Goal: Navigation & Orientation: Go to known website

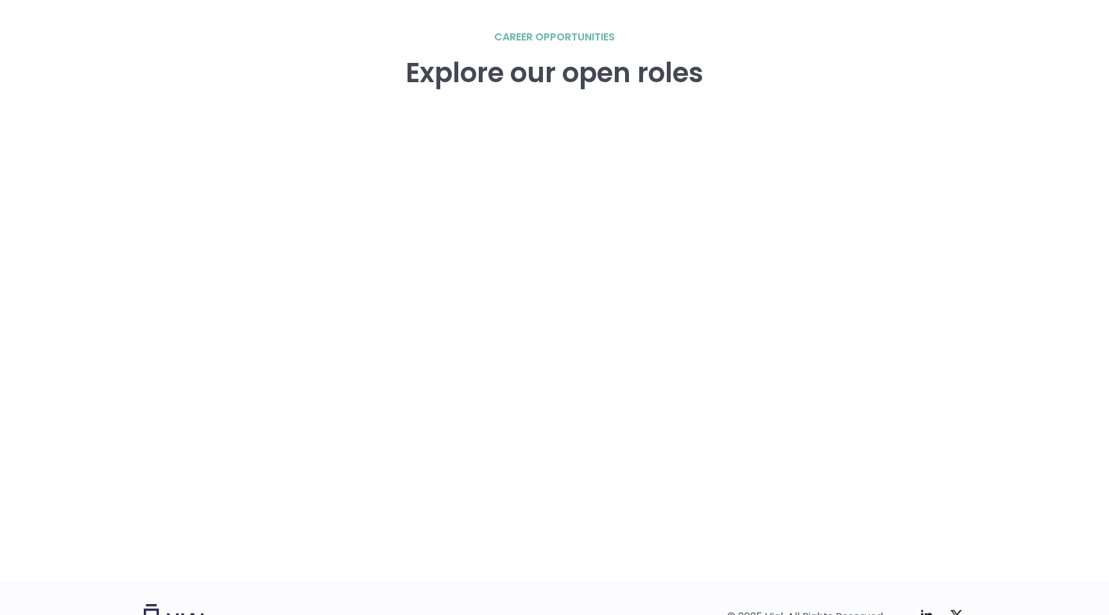
scroll to position [1901, 0]
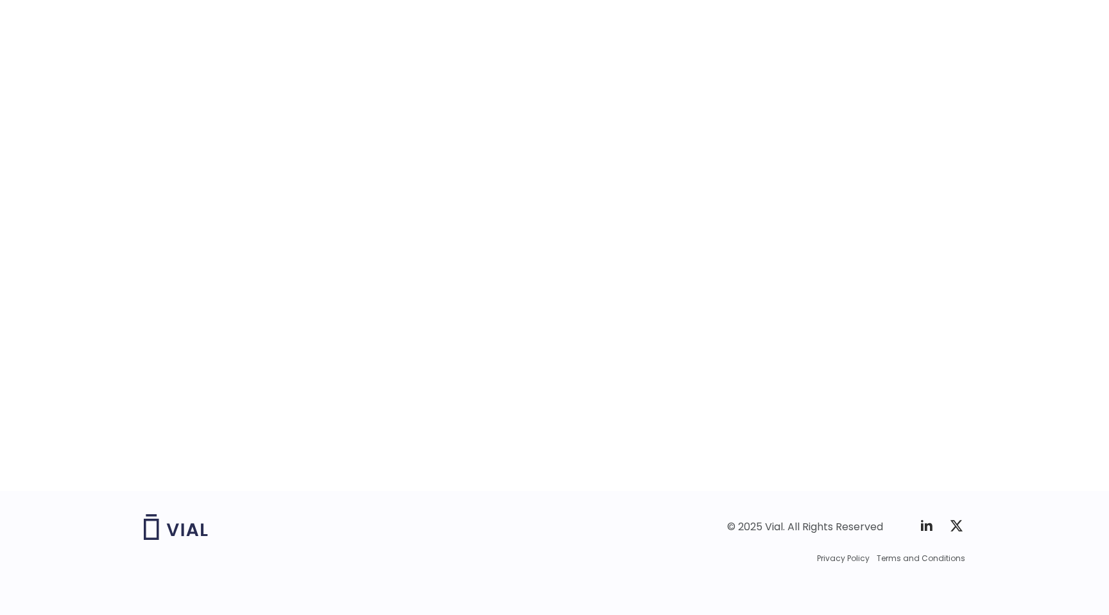
click at [900, 316] on div "career opportunities Explore our open roles" at bounding box center [555, 215] width 822 height 551
click at [191, 526] on img at bounding box center [176, 527] width 64 height 26
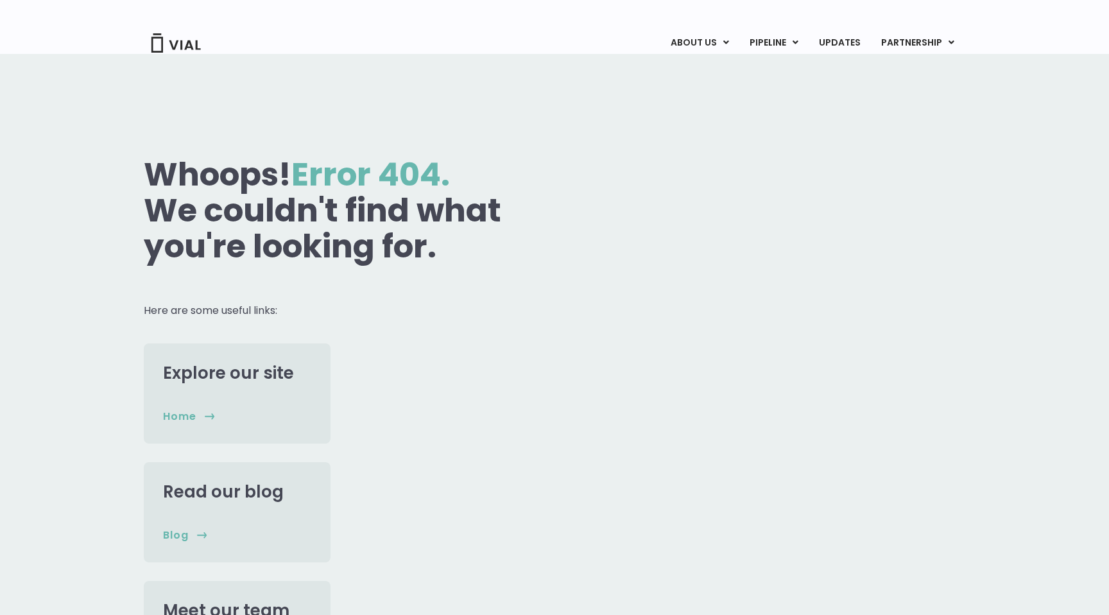
click at [182, 45] on img at bounding box center [175, 42] width 51 height 19
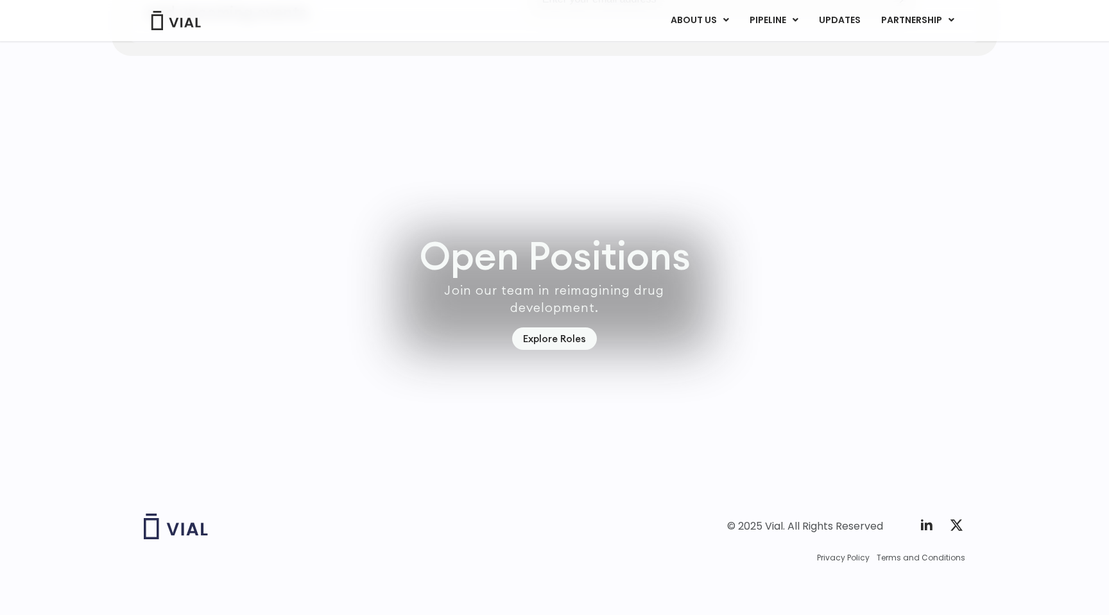
scroll to position [3530, 0]
